Goal: Task Accomplishment & Management: Manage account settings

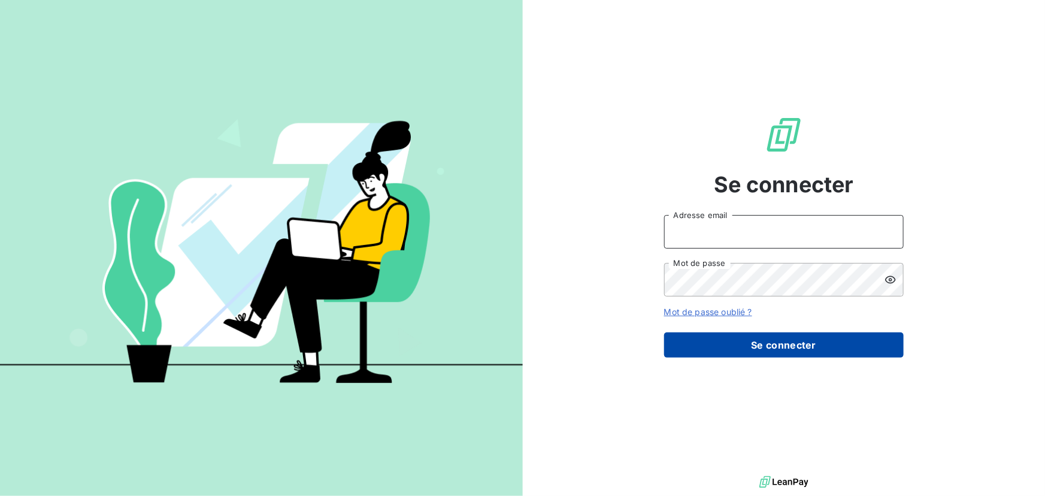
type input "[EMAIL_ADDRESS][PERSON_NAME][DOMAIN_NAME]"
click at [682, 342] on button "Se connecter" at bounding box center [783, 344] width 239 height 25
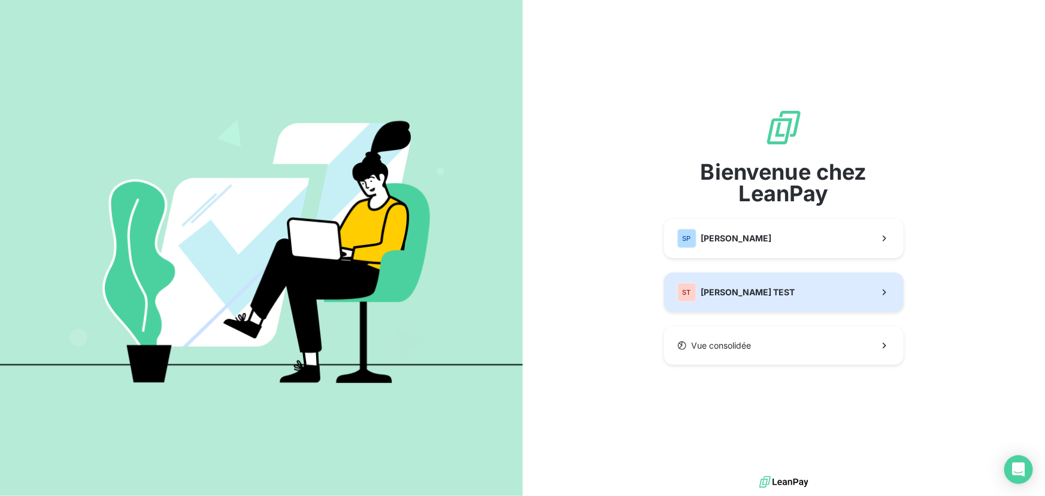
click at [736, 299] on div "ST [PERSON_NAME] TEST" at bounding box center [736, 292] width 118 height 19
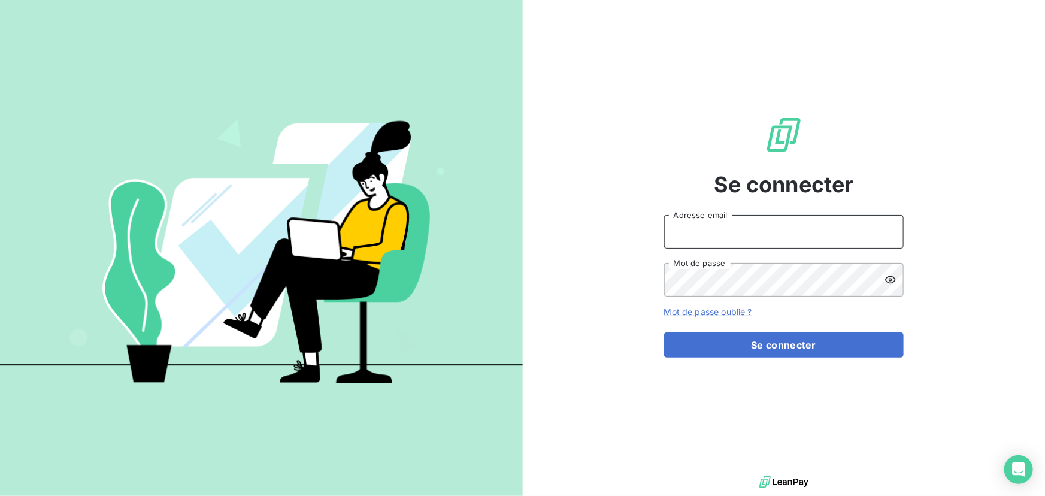
type input "[EMAIL_ADDRESS][PERSON_NAME][DOMAIN_NAME]"
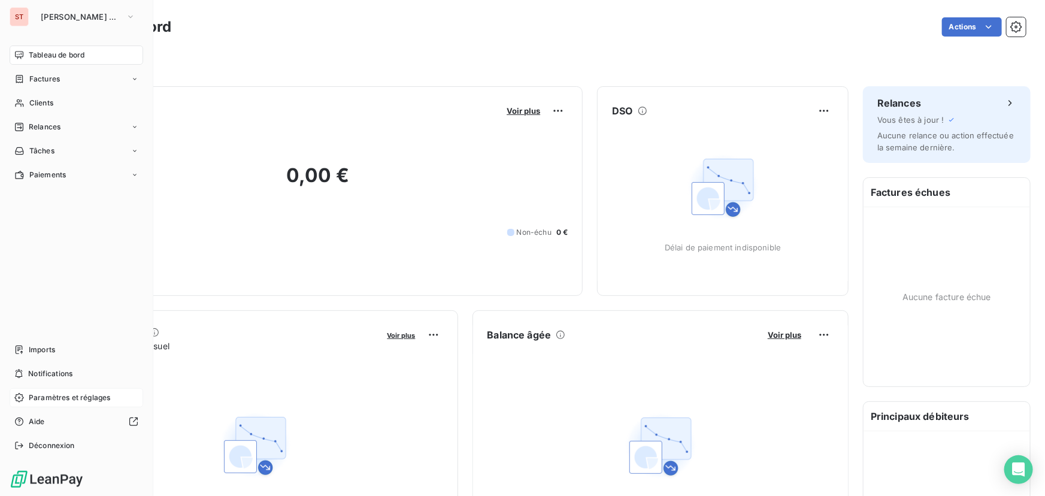
click at [54, 405] on div "Paramètres et réglages" at bounding box center [77, 397] width 134 height 19
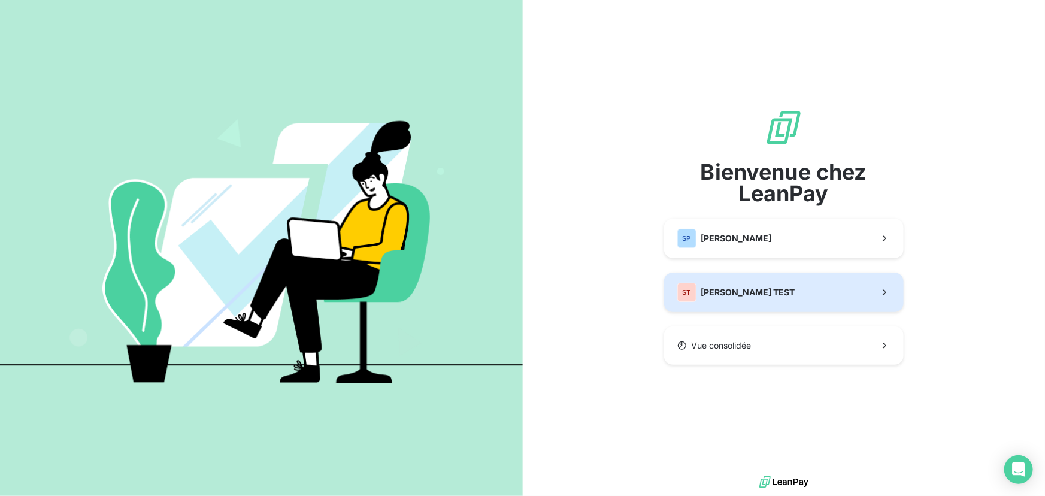
click at [716, 293] on span "[PERSON_NAME] TEST" at bounding box center [748, 292] width 94 height 12
click at [713, 296] on span "[PERSON_NAME] TEST" at bounding box center [748, 292] width 94 height 12
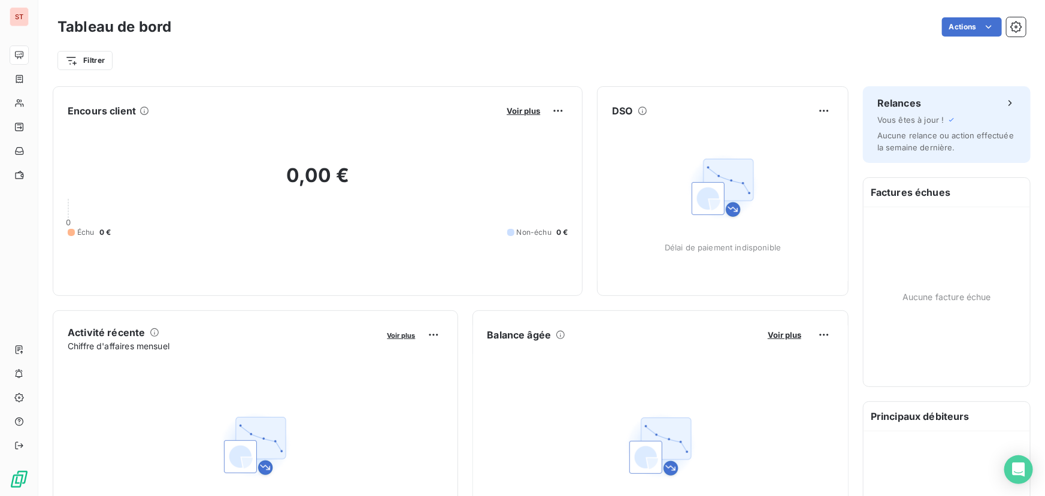
click at [326, 64] on div "Filtrer" at bounding box center [541, 60] width 968 height 23
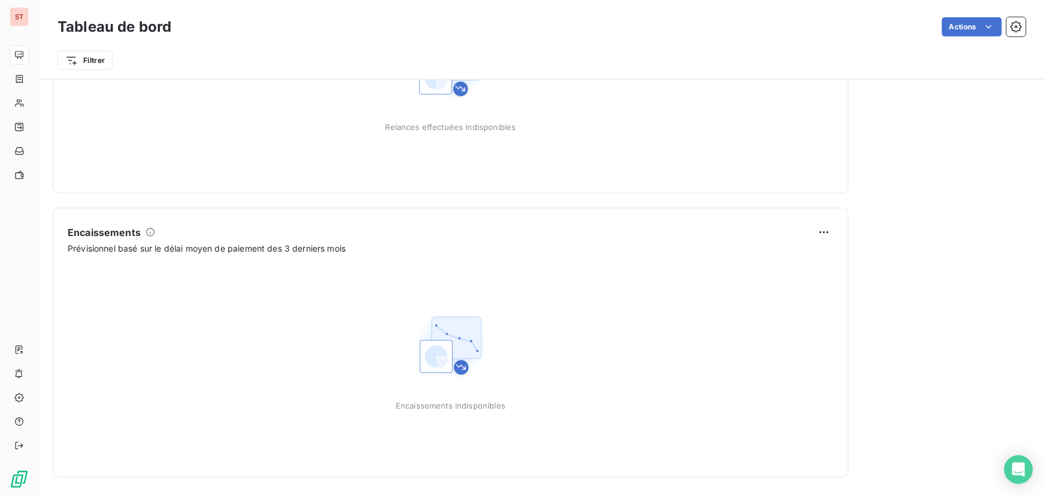
scroll to position [671, 0]
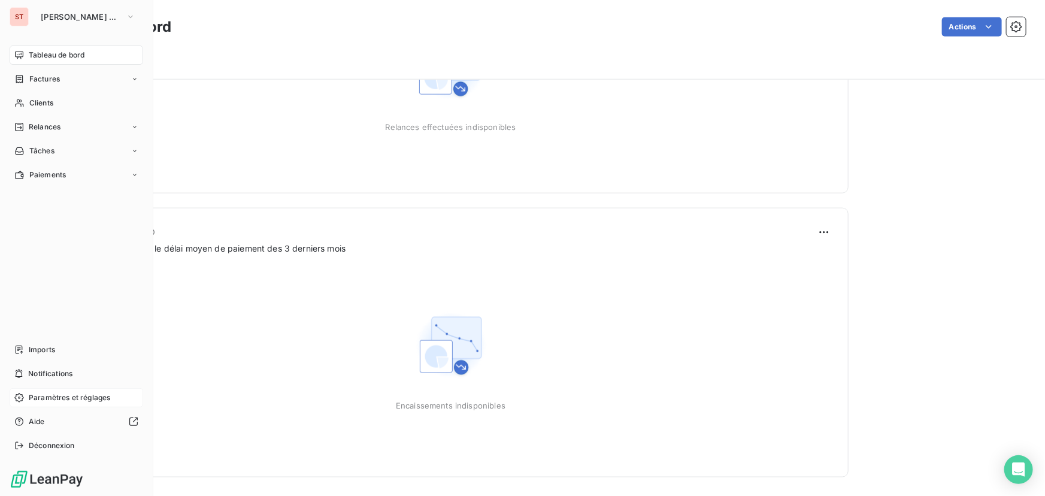
click at [34, 401] on span "Paramètres et réglages" at bounding box center [69, 397] width 81 height 11
